Goal: Use online tool/utility

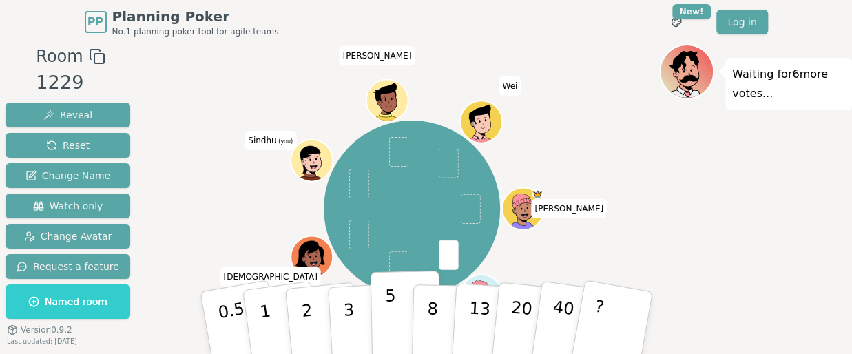
click at [389, 311] on p "5" at bounding box center [390, 323] width 12 height 74
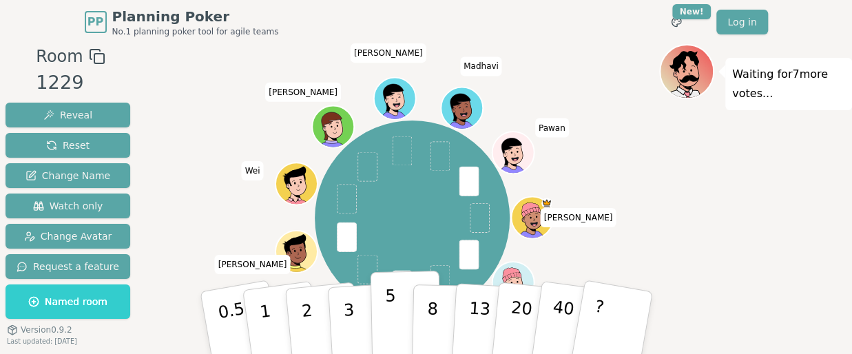
click at [391, 304] on p "5" at bounding box center [390, 323] width 12 height 74
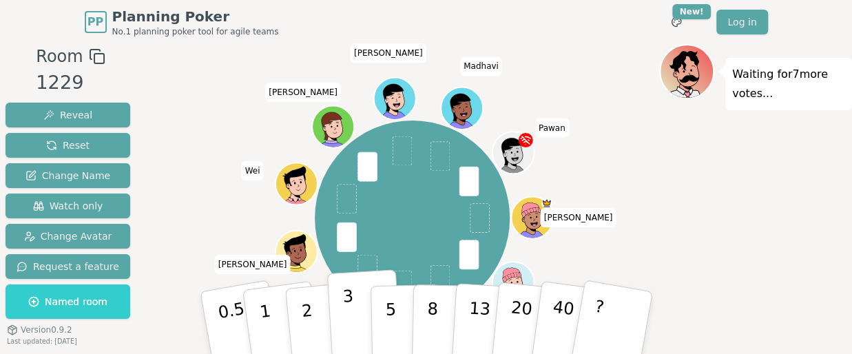
click at [348, 317] on p "3" at bounding box center [348, 323] width 15 height 75
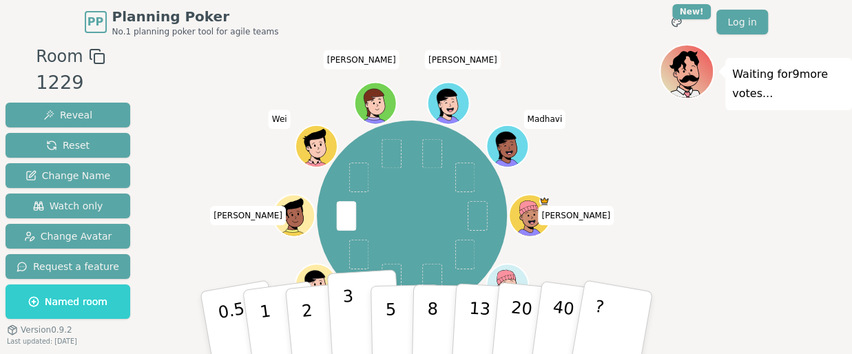
click at [351, 319] on p "3" at bounding box center [348, 323] width 15 height 75
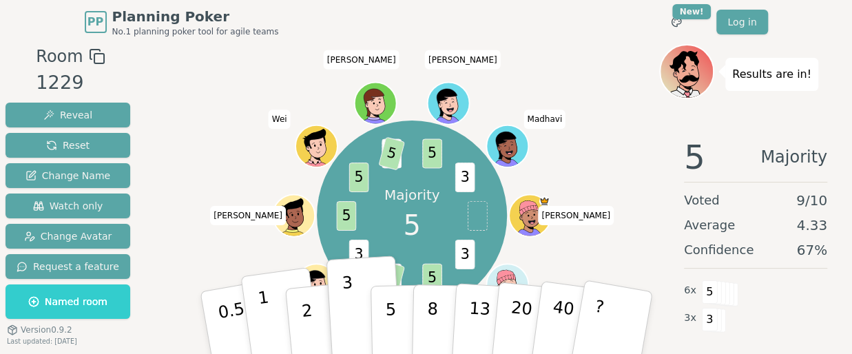
click at [244, 299] on button "1" at bounding box center [281, 323] width 82 height 112
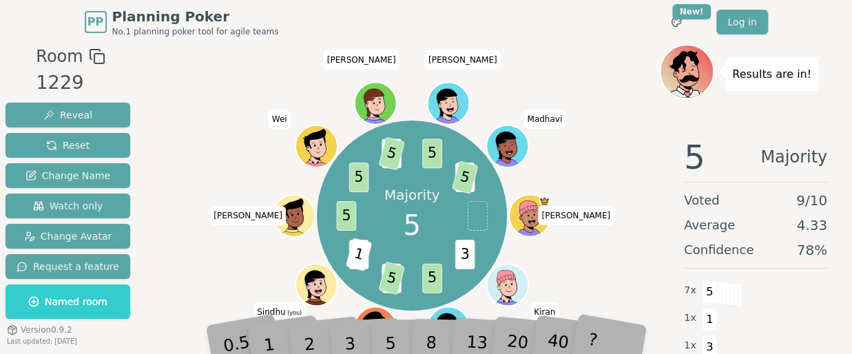
click at [388, 303] on div "5" at bounding box center [405, 322] width 42 height 49
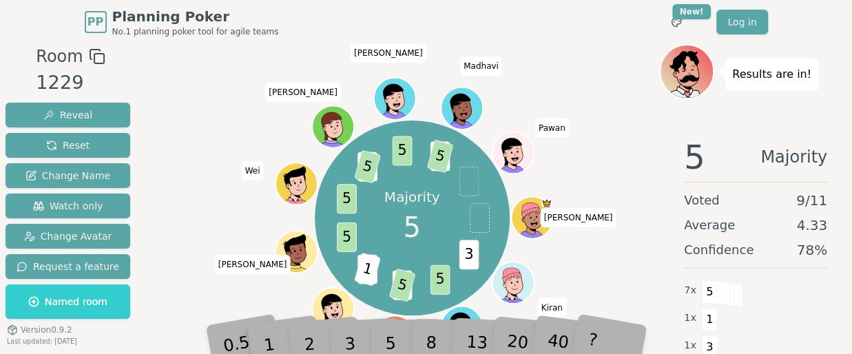
click at [233, 269] on div "Majority 5 3 5 3 5 3 1 5 5 3 5 5 3 5 Patrick Kiran Mooneeb Vishva Sindhu (you) …" at bounding box center [412, 218] width 494 height 298
click at [396, 342] on div "5" at bounding box center [405, 322] width 42 height 49
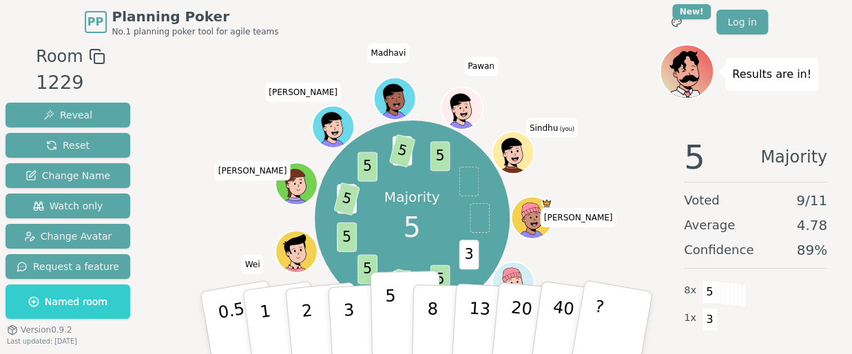
click at [381, 306] on button "5" at bounding box center [405, 323] width 71 height 105
